Goal: Task Accomplishment & Management: Complete application form

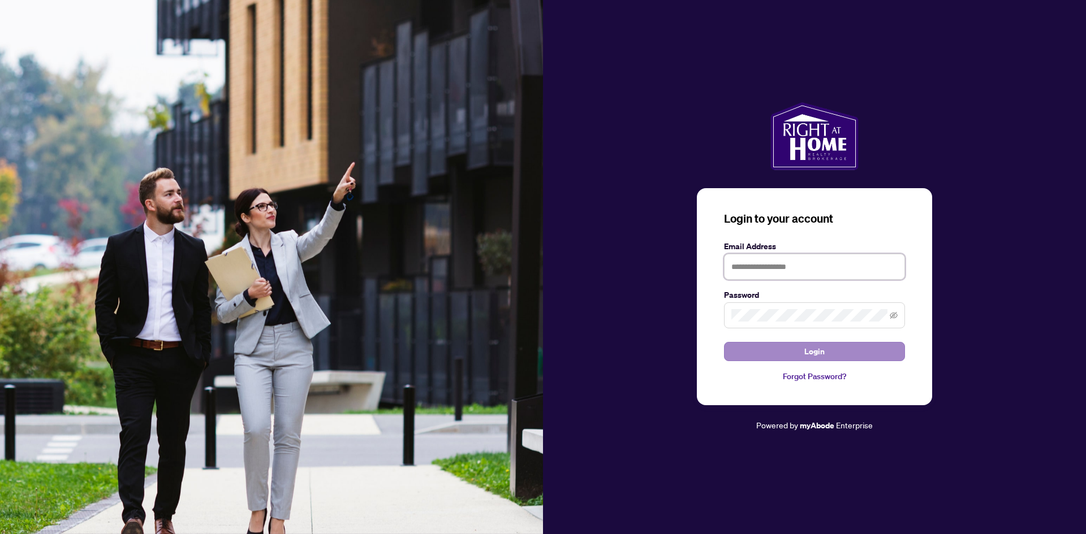
type input "**********"
click at [799, 353] on button "Login" at bounding box center [814, 351] width 181 height 19
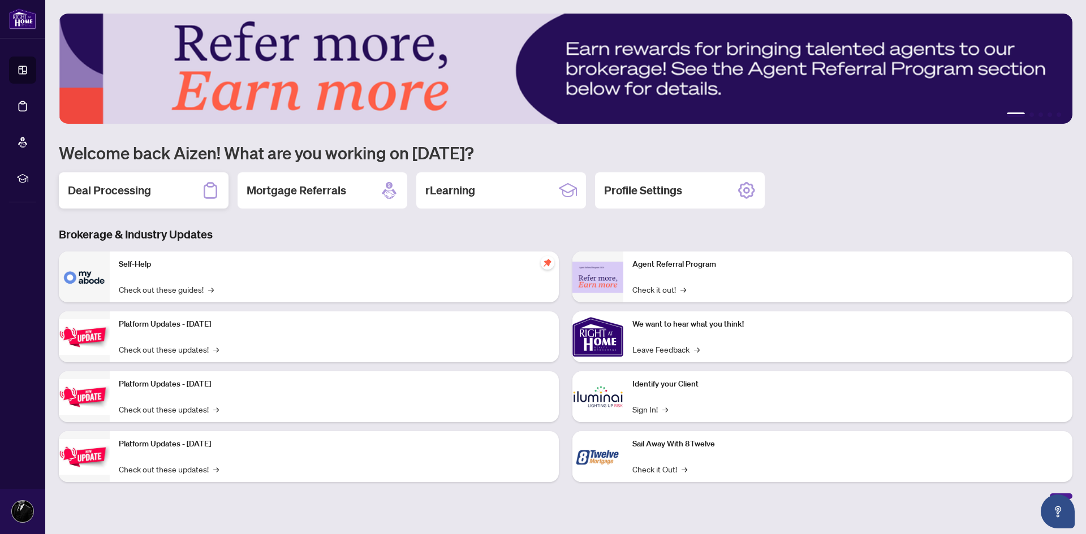
click at [170, 186] on div "Deal Processing" at bounding box center [144, 190] width 170 height 36
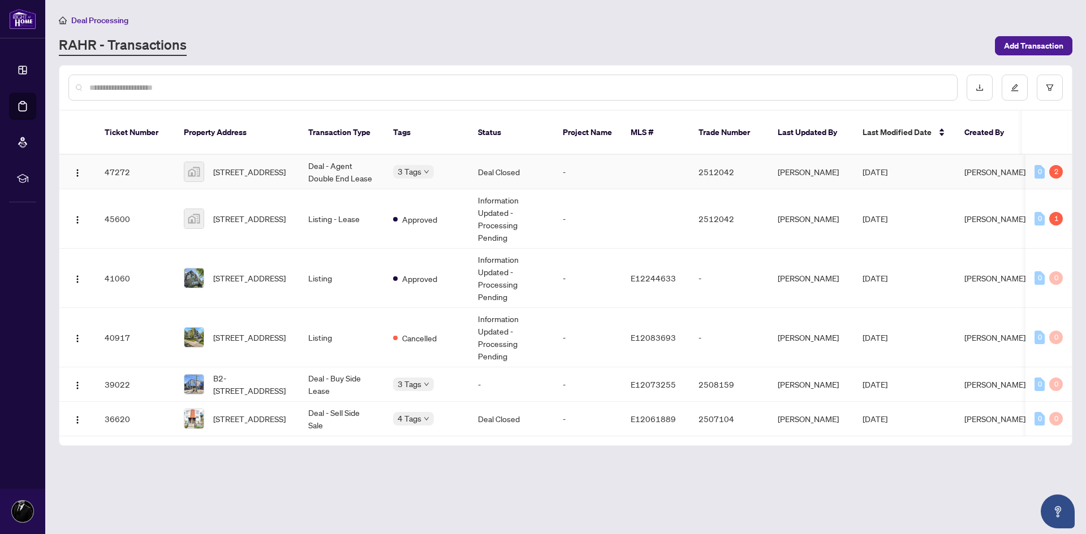
click at [347, 164] on td "Deal - Agent Double End Lease" at bounding box center [341, 172] width 85 height 34
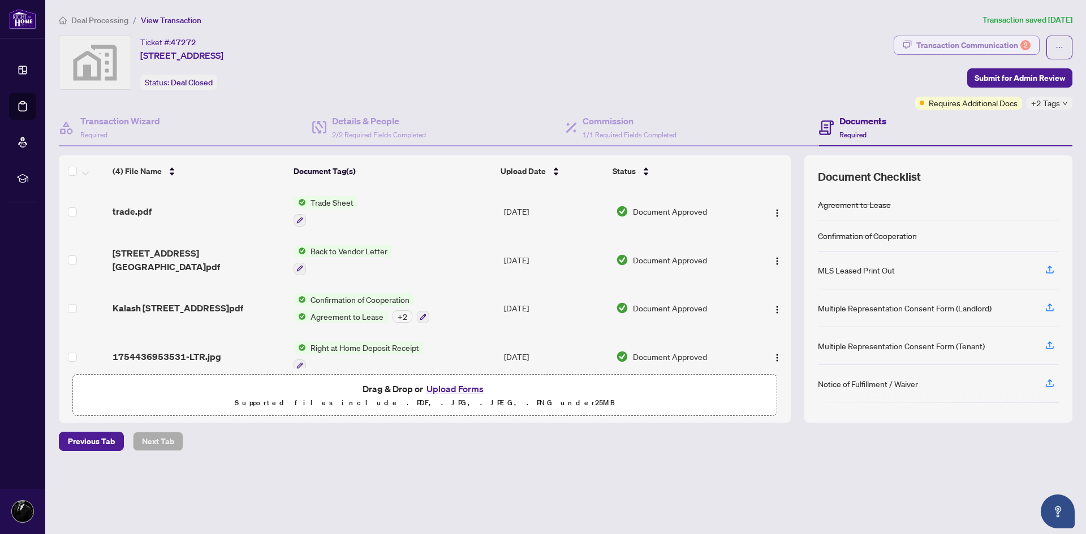
click at [1000, 41] on div "Transaction Communication 2" at bounding box center [973, 45] width 114 height 18
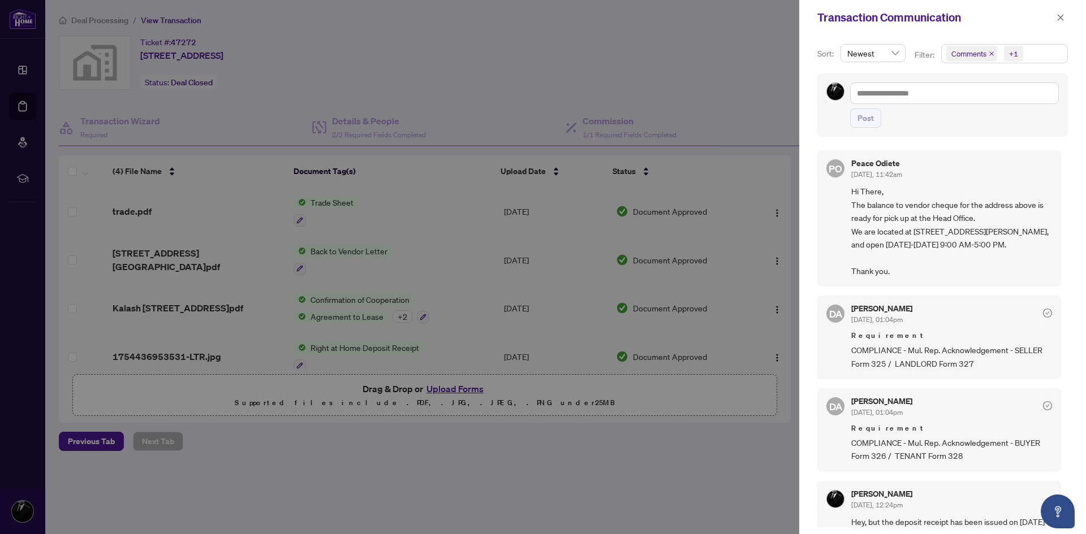
click at [583, 61] on div at bounding box center [543, 267] width 1086 height 534
click at [1058, 18] on icon "close" at bounding box center [1060, 18] width 8 height 8
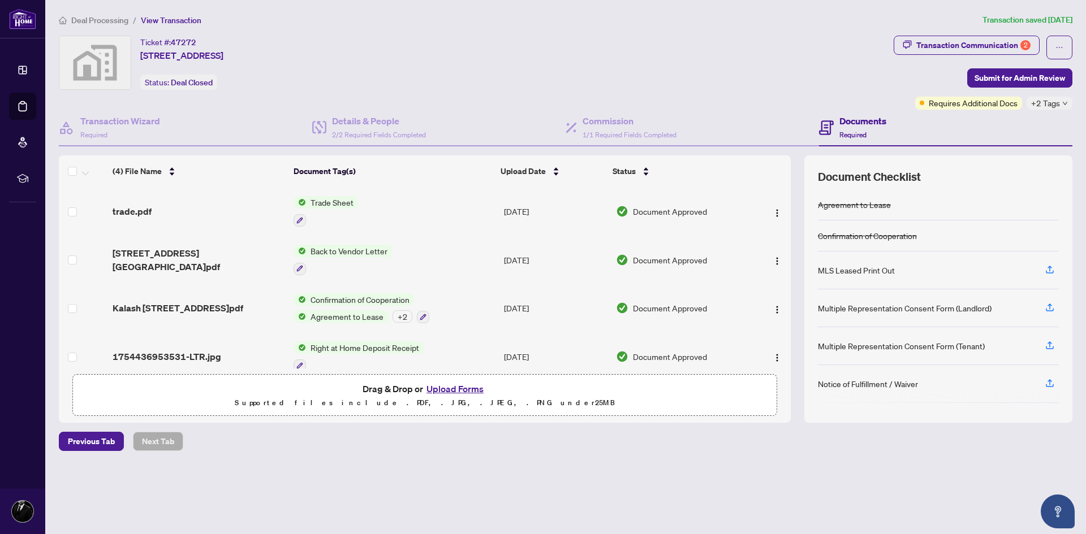
click at [446, 387] on button "Upload Forms" at bounding box center [455, 389] width 64 height 15
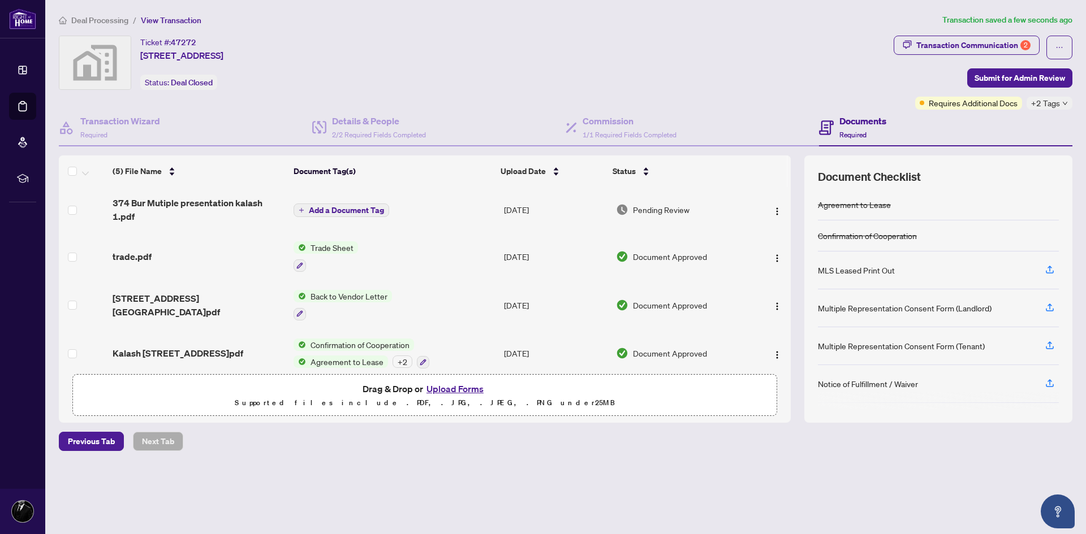
click at [334, 213] on span "Add a Document Tag" at bounding box center [346, 210] width 75 height 8
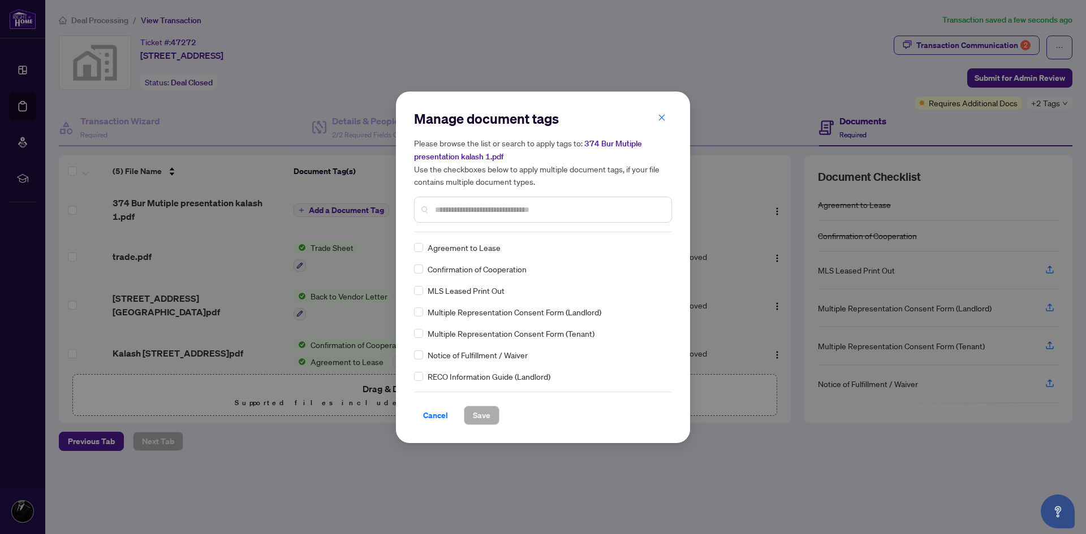
click at [532, 213] on input "text" at bounding box center [548, 210] width 227 height 12
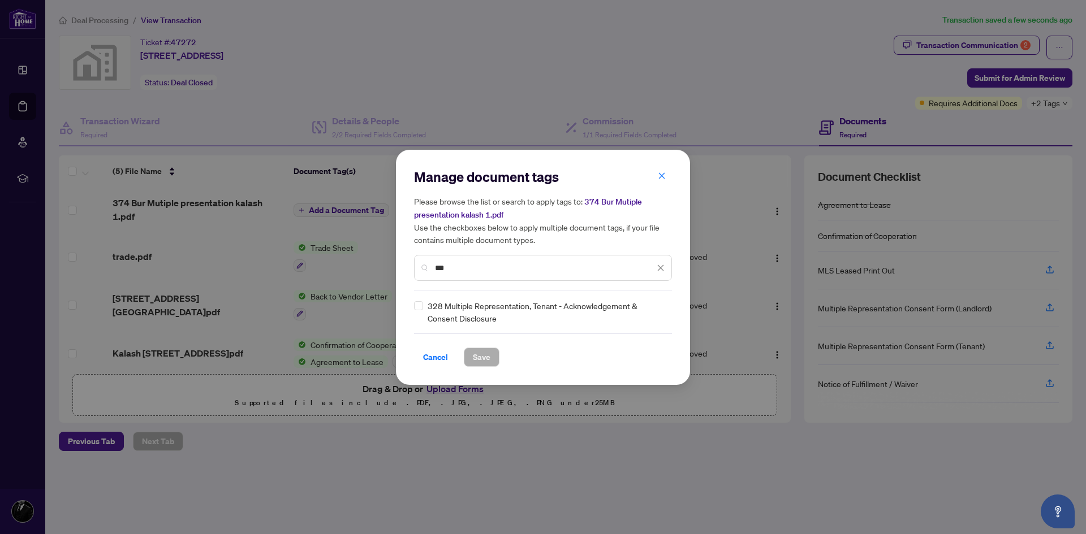
type input "***"
click at [478, 353] on span "Save" at bounding box center [482, 357] width 18 height 18
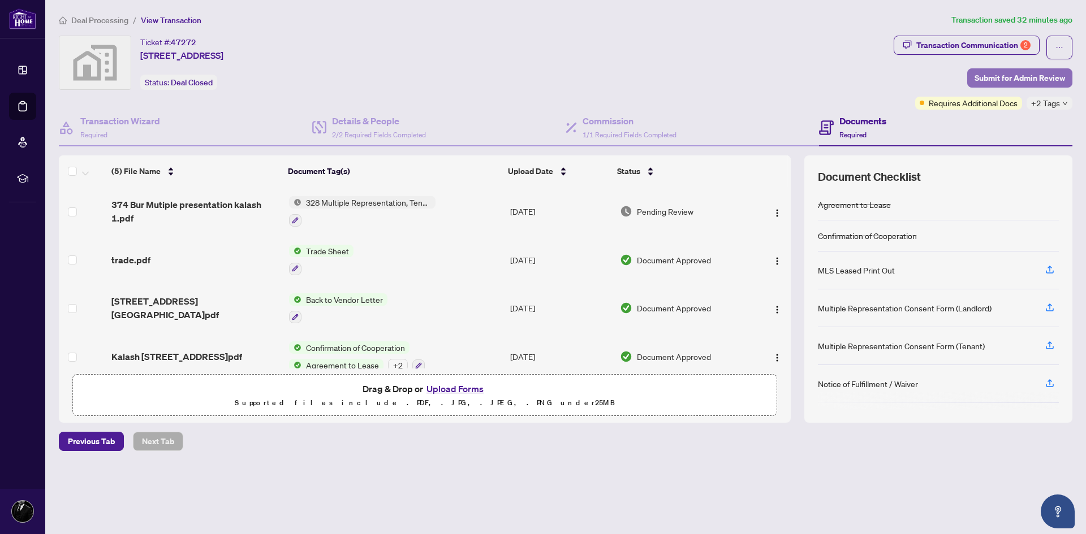
click at [1005, 77] on span "Submit for Admin Review" at bounding box center [1019, 78] width 90 height 18
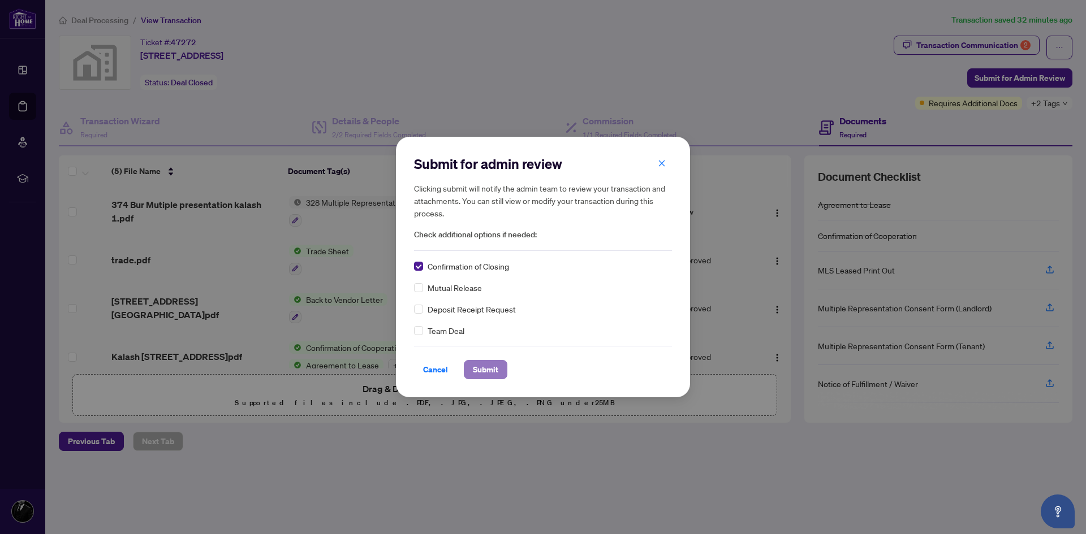
click at [486, 369] on span "Submit" at bounding box center [485, 370] width 25 height 18
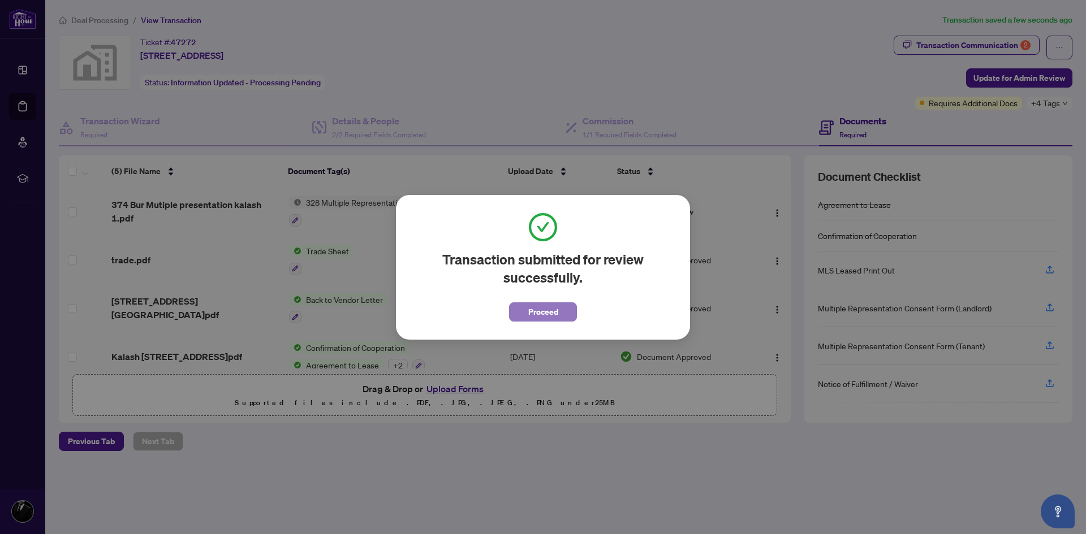
click at [543, 317] on span "Proceed" at bounding box center [543, 312] width 30 height 18
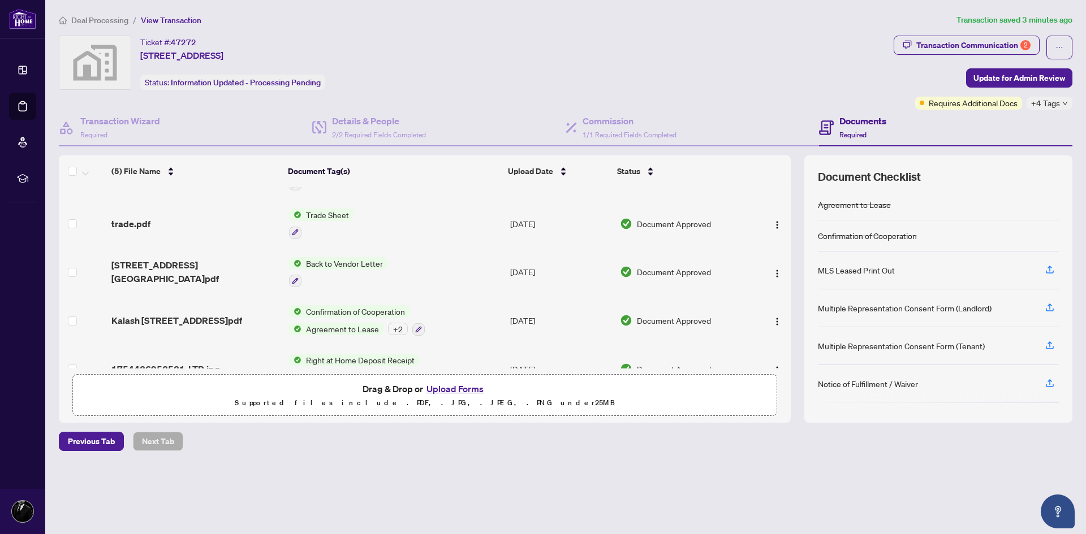
scroll to position [63, 0]
